Goal: Task Accomplishment & Management: Manage account settings

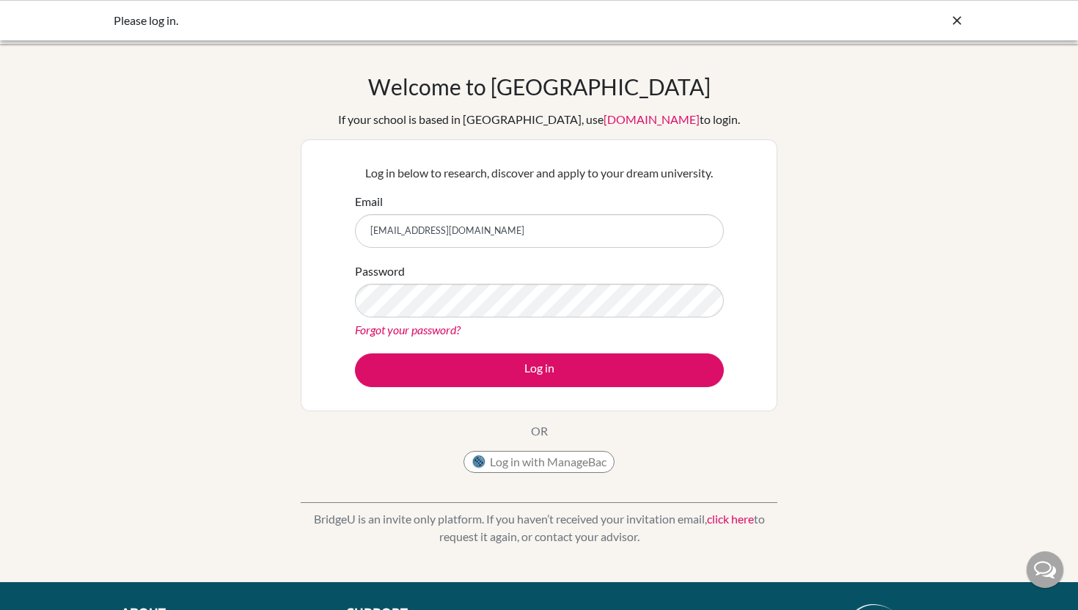
click at [355, 353] on button "Log in" at bounding box center [539, 370] width 369 height 34
click at [425, 337] on div "Forgot your password?" at bounding box center [539, 330] width 369 height 18
click at [425, 331] on link "Forgot your password?" at bounding box center [408, 330] width 106 height 14
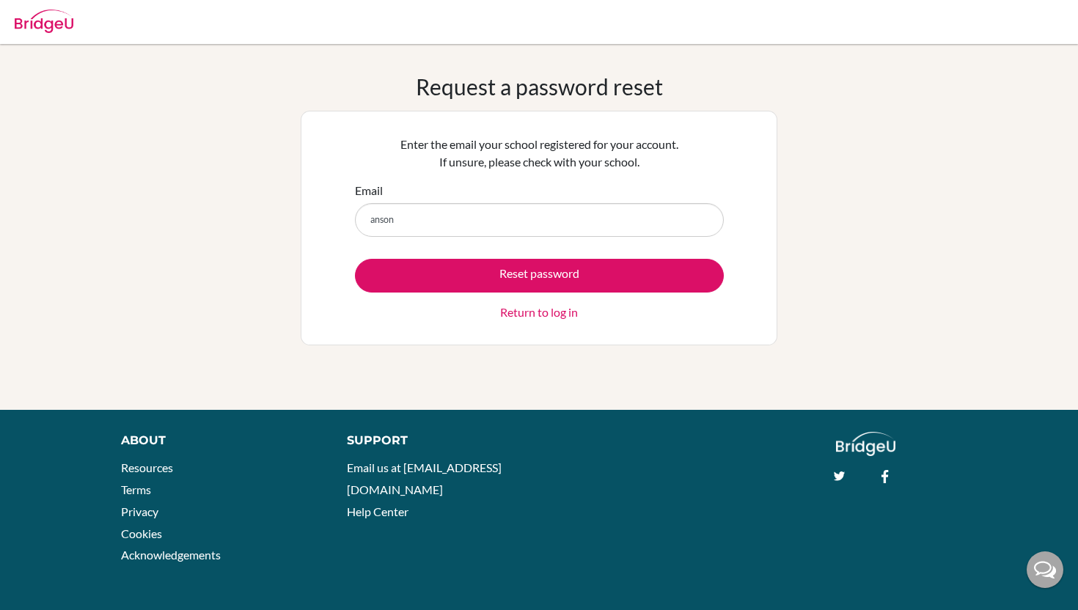
click at [355, 259] on button "Reset password" at bounding box center [539, 276] width 369 height 34
type input "[EMAIL_ADDRESS][DOMAIN_NAME]"
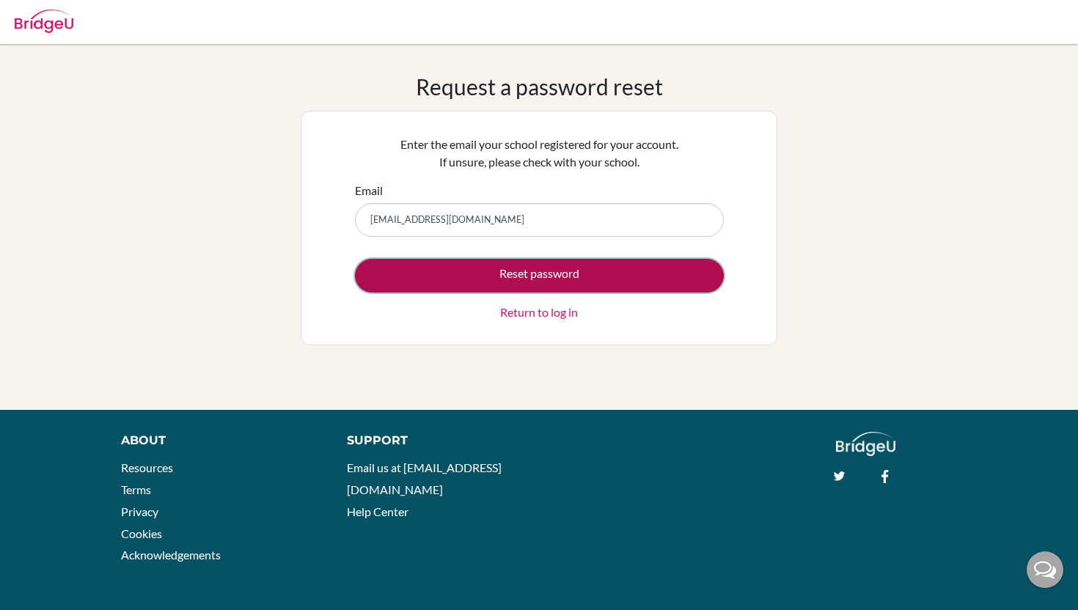
click at [450, 264] on button "Reset password" at bounding box center [539, 276] width 369 height 34
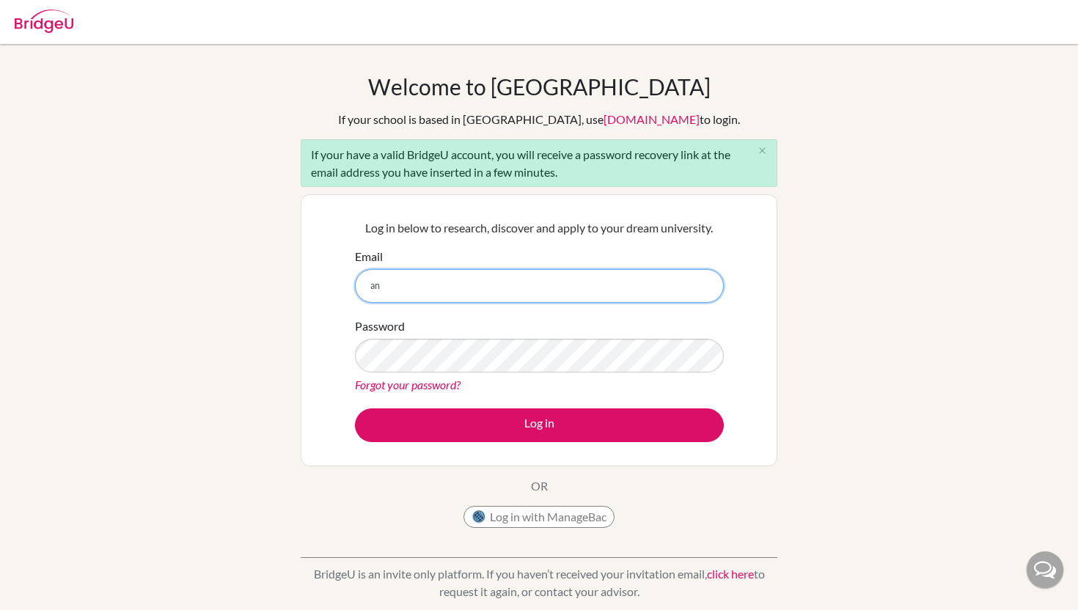
type input "anson@trins.org"
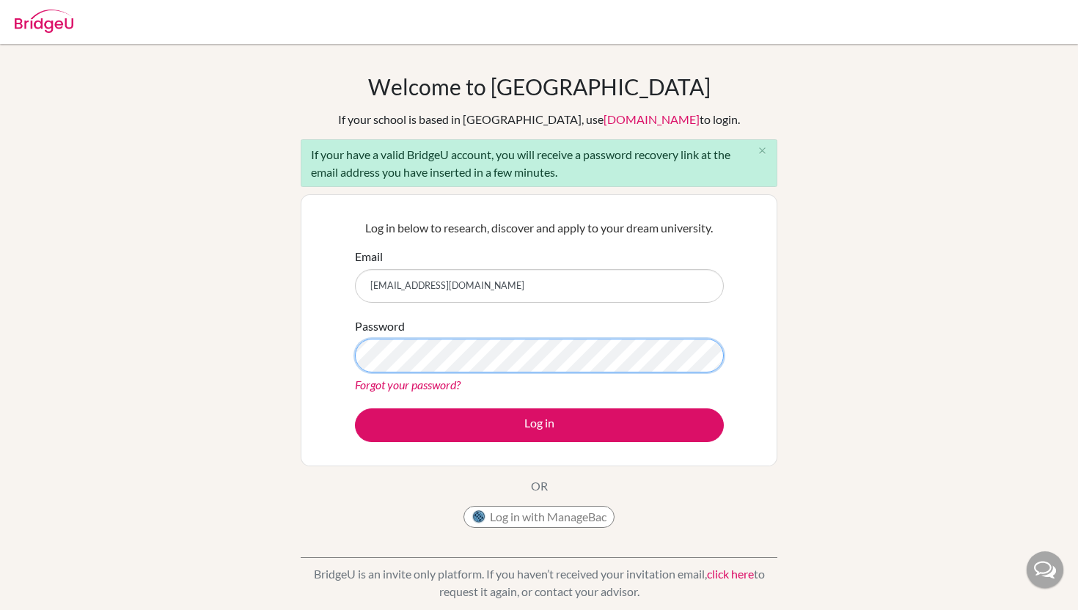
click at [355, 408] on button "Log in" at bounding box center [539, 425] width 369 height 34
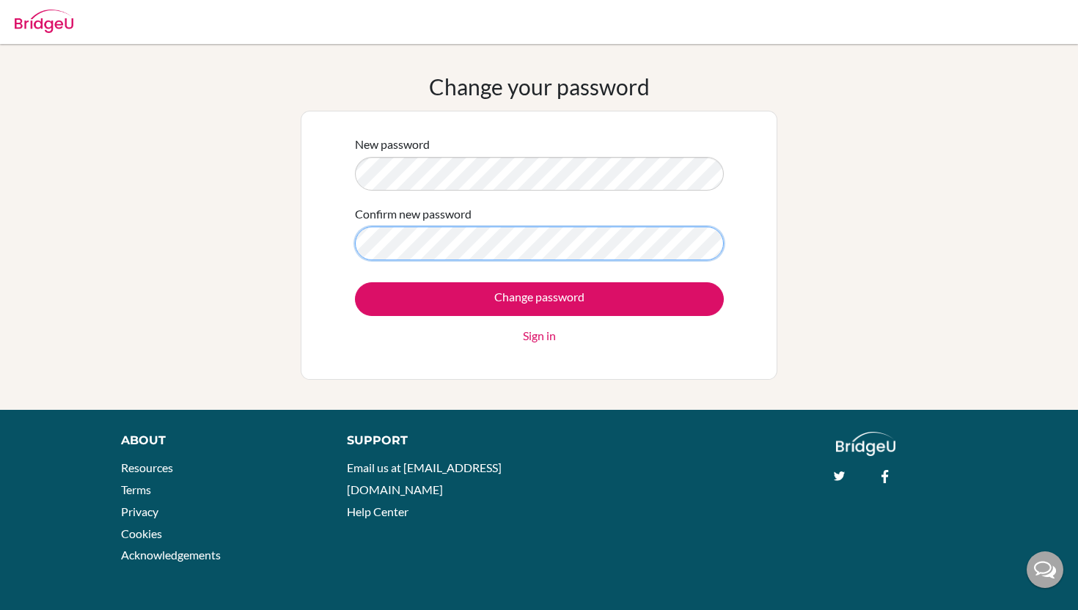
click at [355, 282] on input "Change password" at bounding box center [539, 299] width 369 height 34
